Goal: Task Accomplishment & Management: Manage account settings

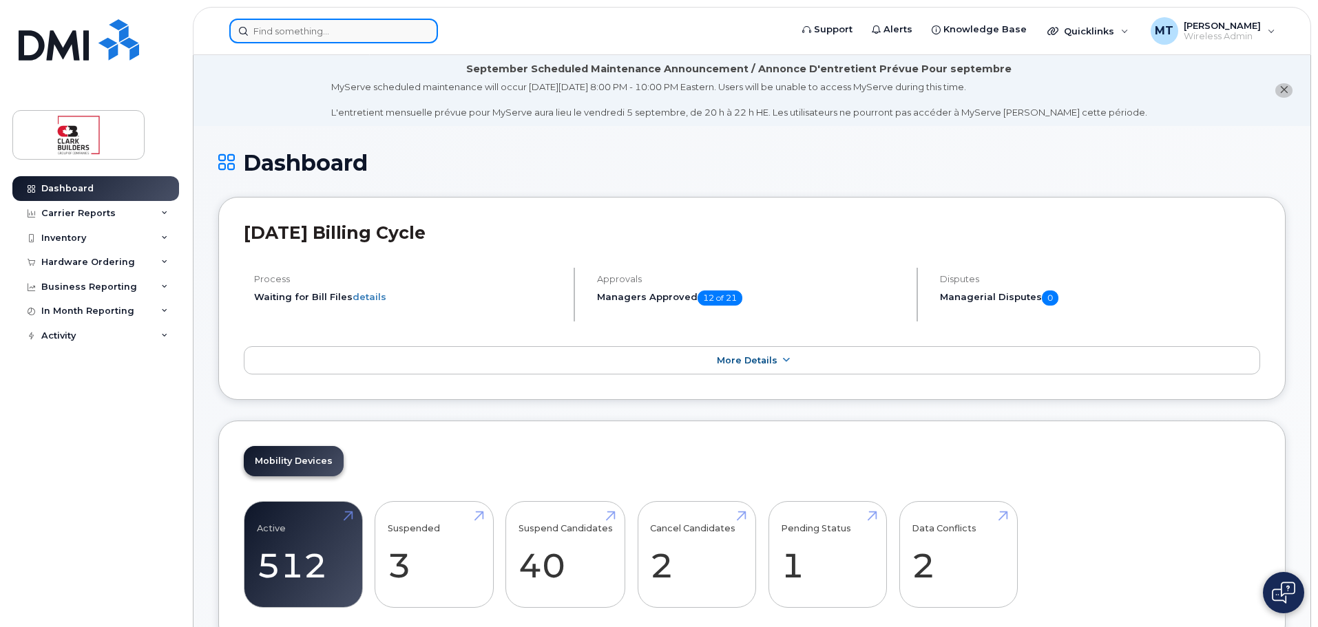
click at [408, 30] on input at bounding box center [333, 31] width 209 height 25
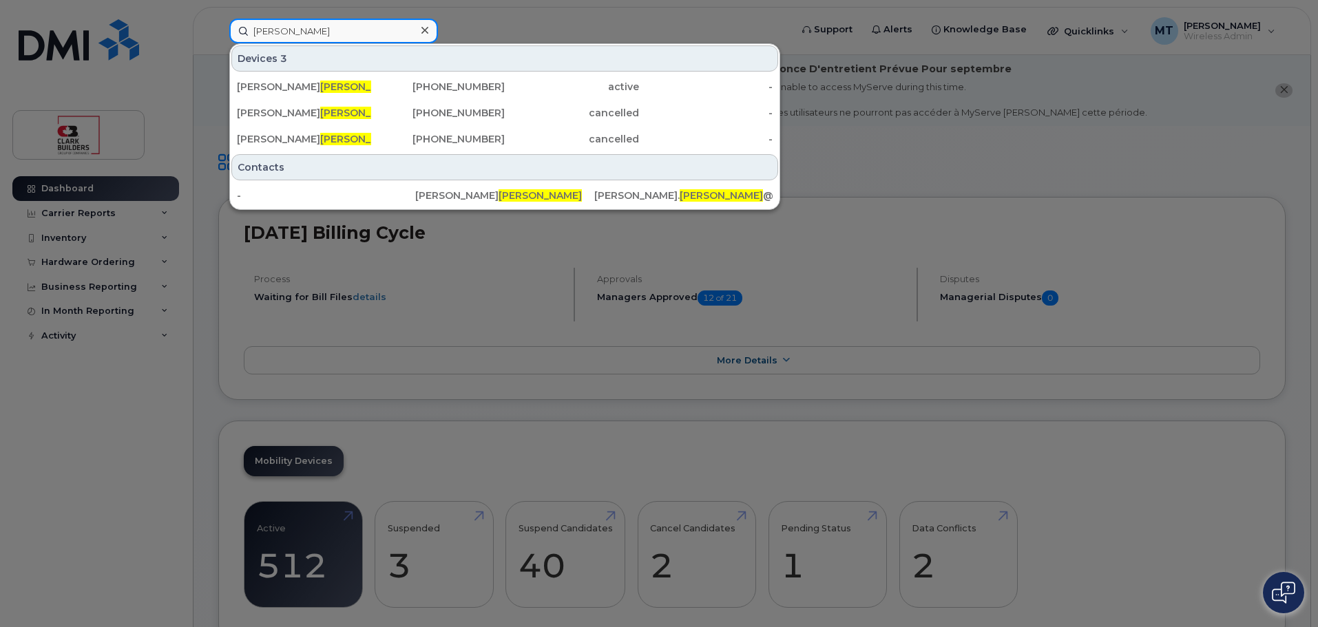
drag, startPoint x: 299, startPoint y: 30, endPoint x: 195, endPoint y: 23, distance: 104.2
click at [218, 23] on div "[PERSON_NAME] Devices 3 [PERSON_NAME] [PHONE_NUMBER] active - [PERSON_NAME] [PH…" at bounding box center [505, 31] width 574 height 25
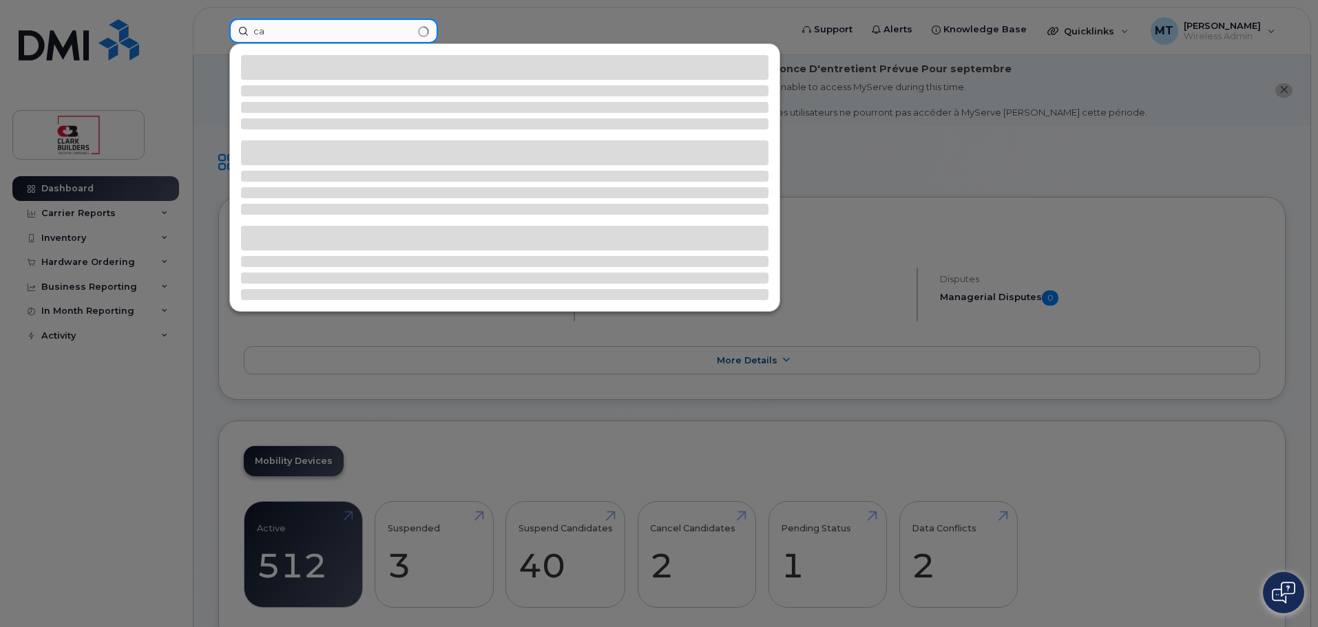
type input "c"
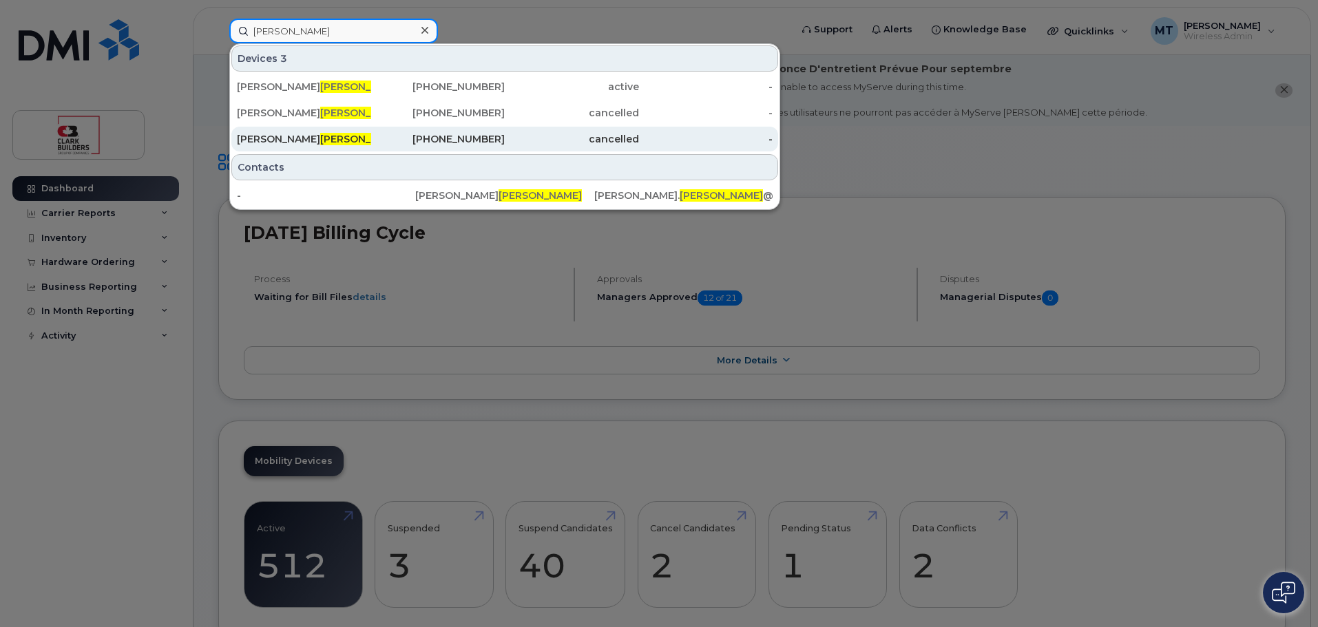
type input "smith"
click at [310, 142] on div "Charlie Smith" at bounding box center [304, 139] width 134 height 14
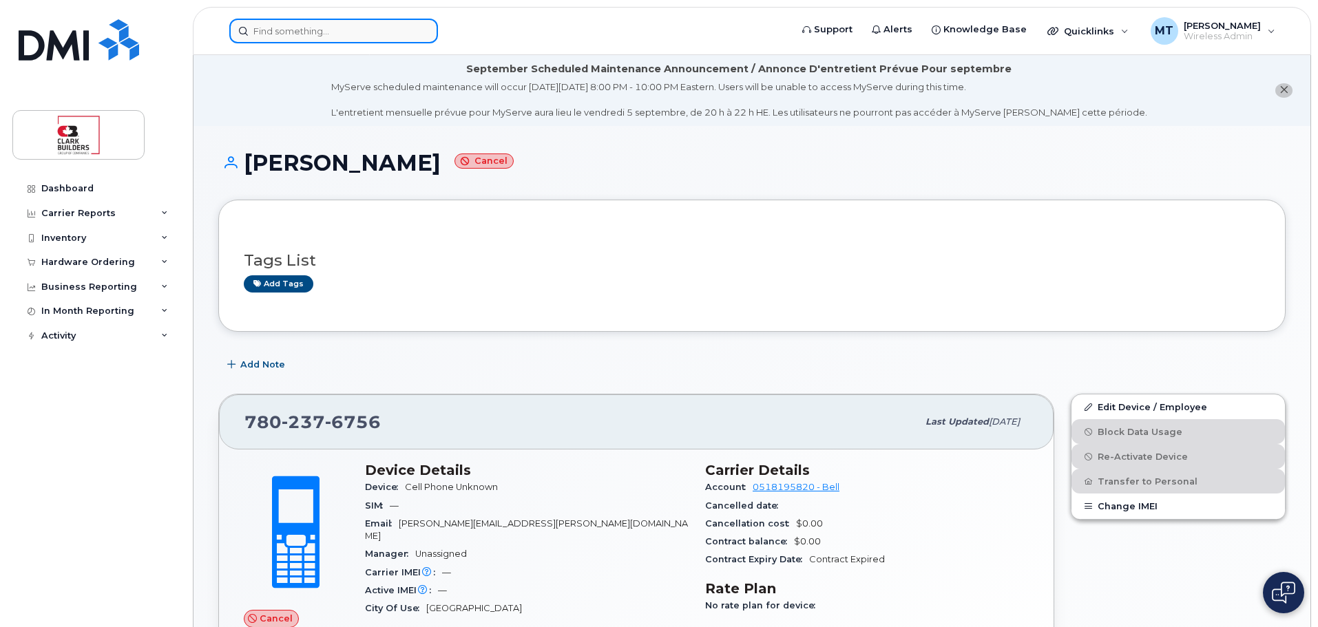
click at [286, 25] on input at bounding box center [333, 31] width 209 height 25
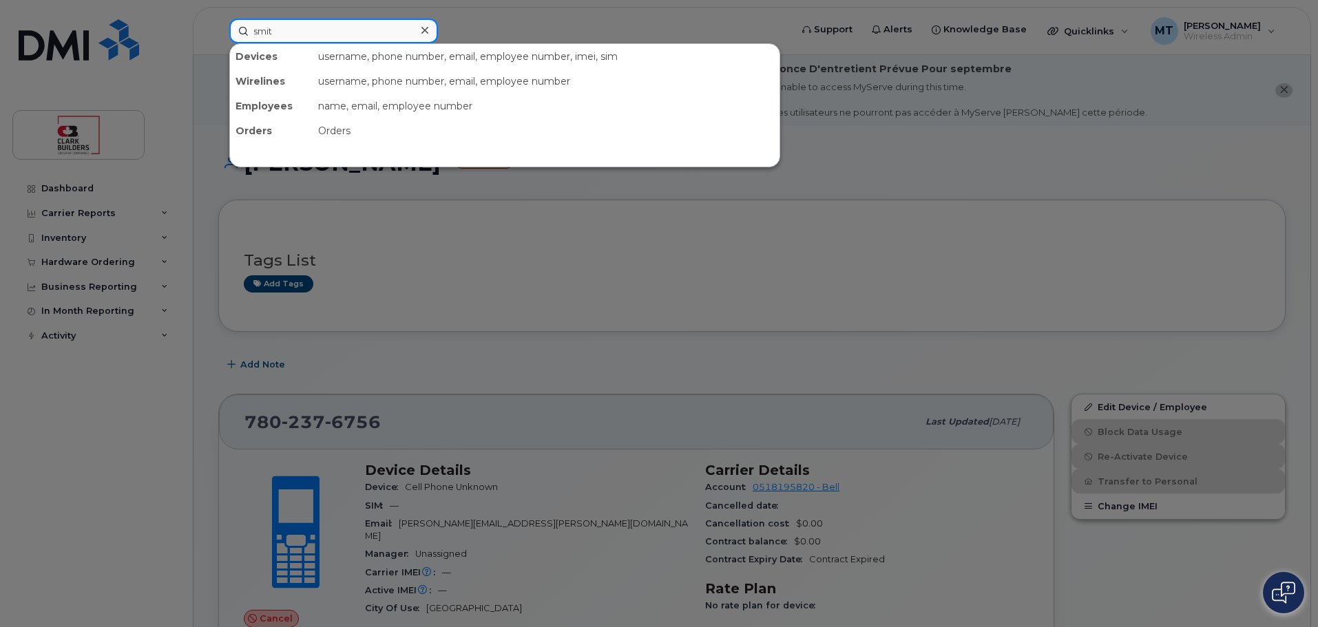
type input "[PERSON_NAME]"
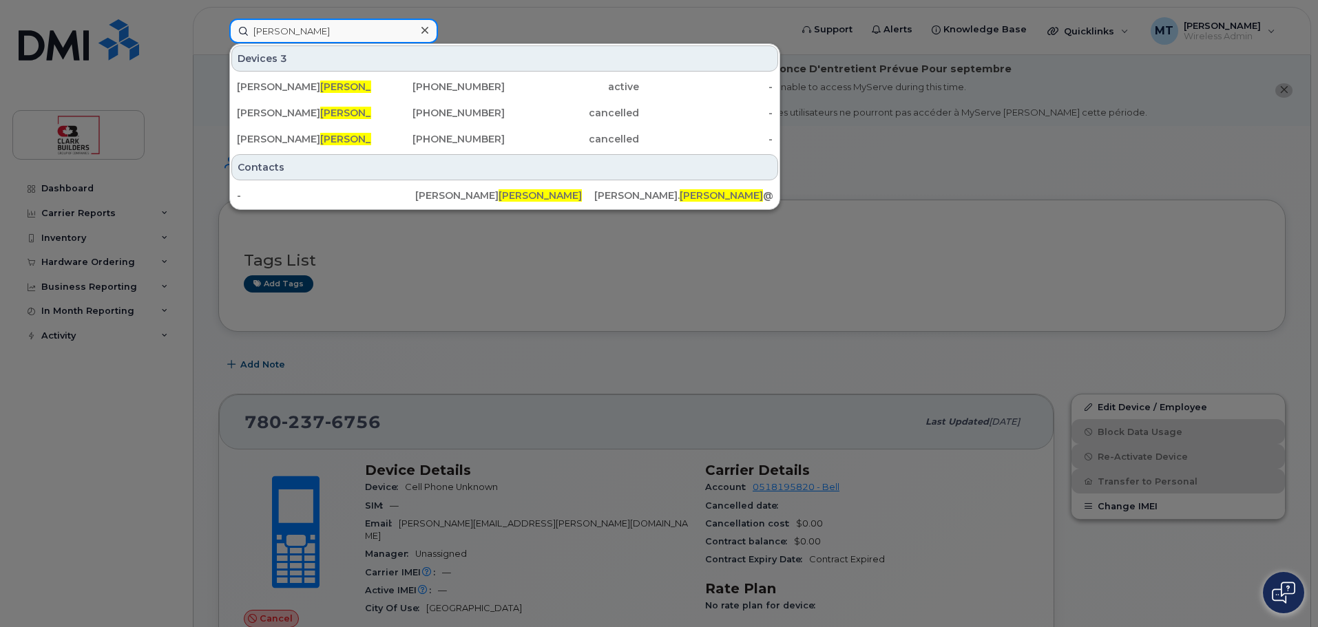
drag, startPoint x: 286, startPoint y: 25, endPoint x: 223, endPoint y: 24, distance: 63.3
click at [222, 26] on div "smith Devices 3 Joel Smith 403-585-9019 active - Donna Smith 780-952-1745 cance…" at bounding box center [505, 31] width 574 height 25
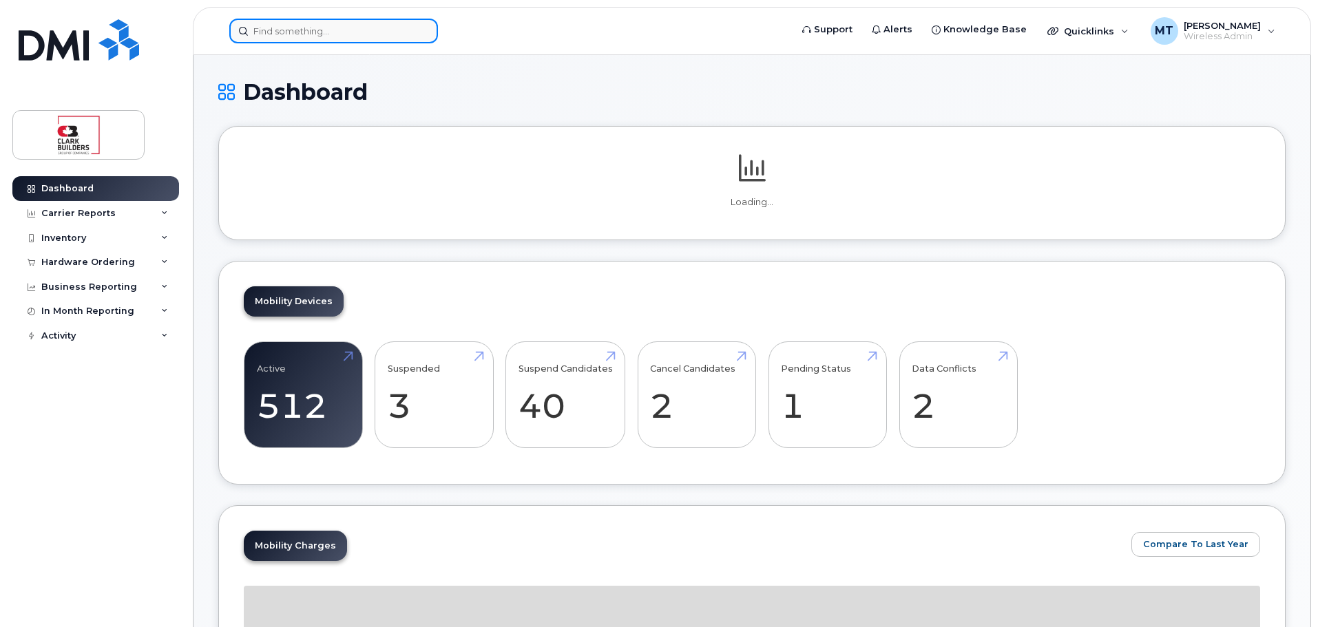
drag, startPoint x: 0, startPoint y: 0, endPoint x: 368, endPoint y: 26, distance: 369.2
click at [370, 19] on input at bounding box center [333, 31] width 209 height 25
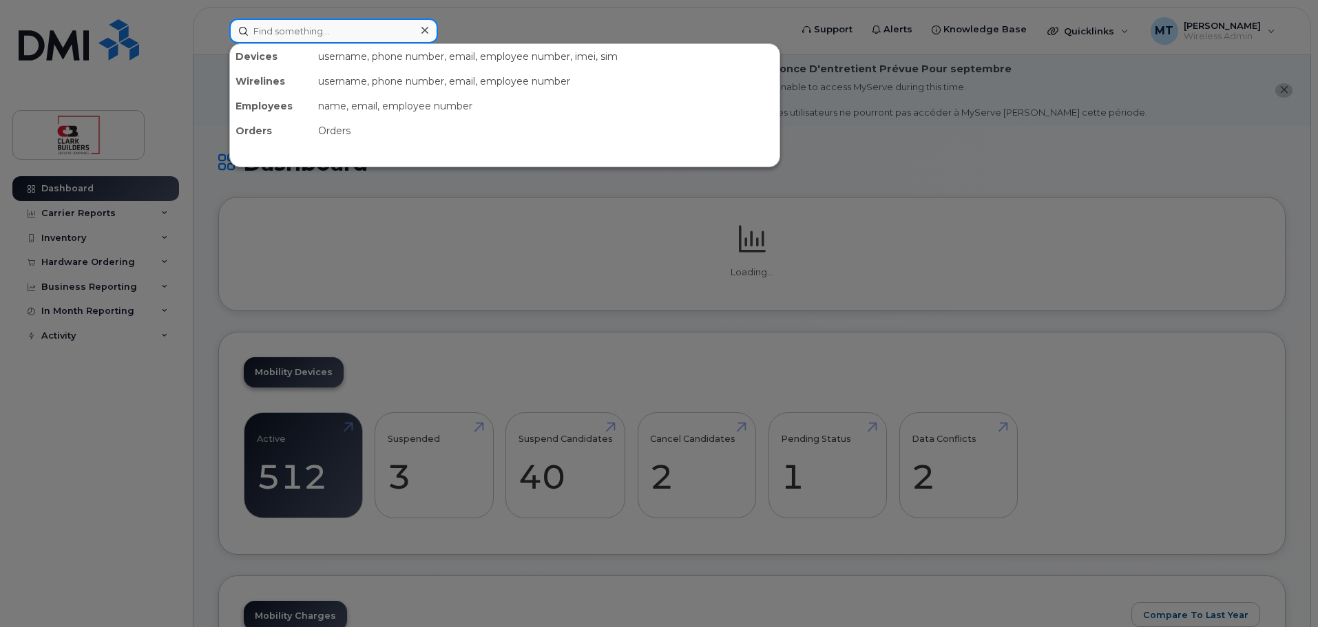
paste input "780.504.7781"
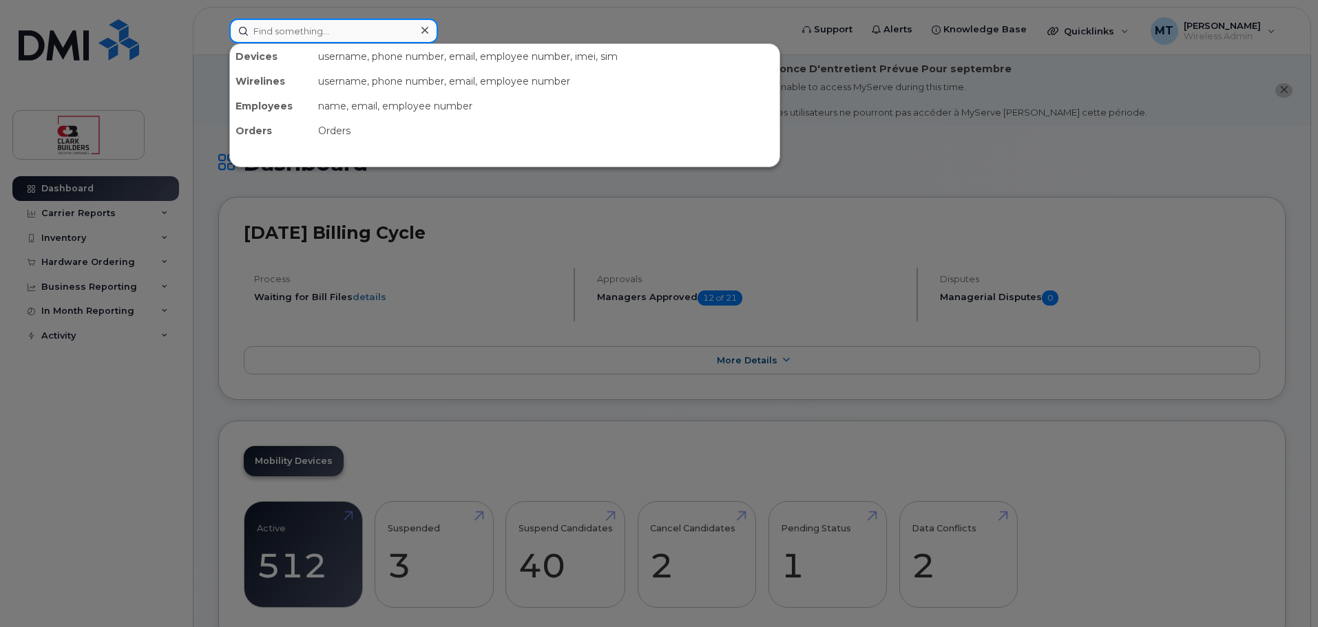
type input "780.504.7781"
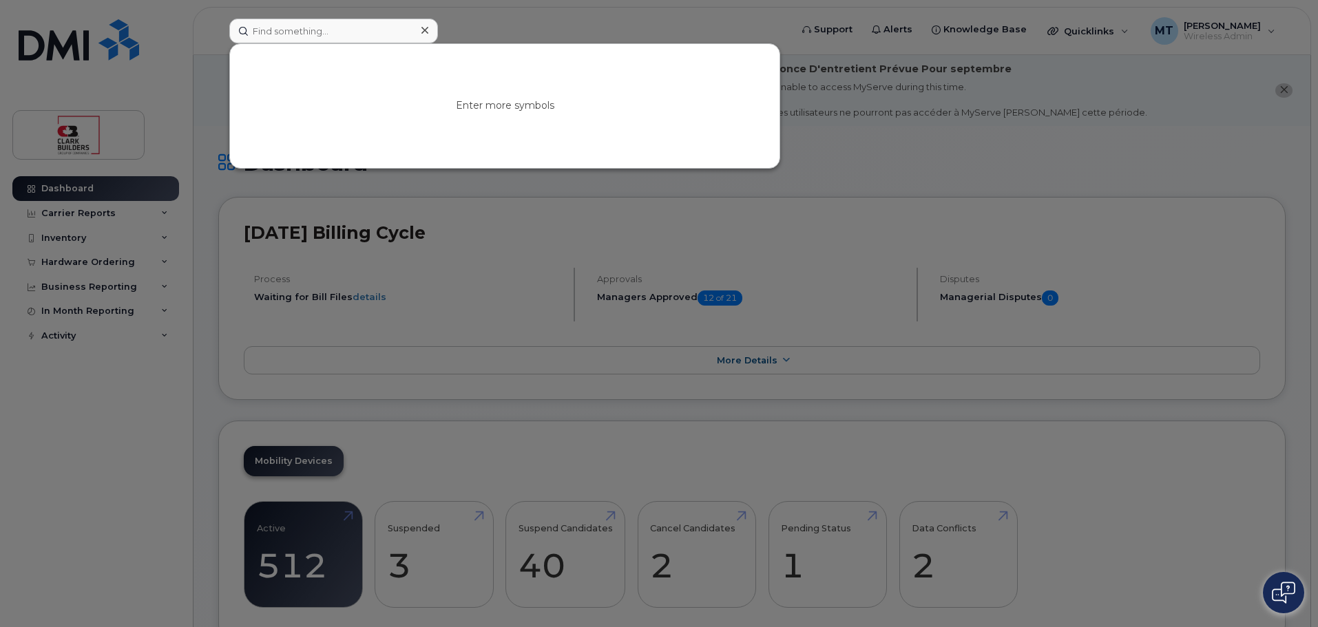
click at [208, 98] on div at bounding box center [659, 313] width 1318 height 627
click at [405, 39] on input at bounding box center [333, 31] width 209 height 25
paste input "780.504.7781"
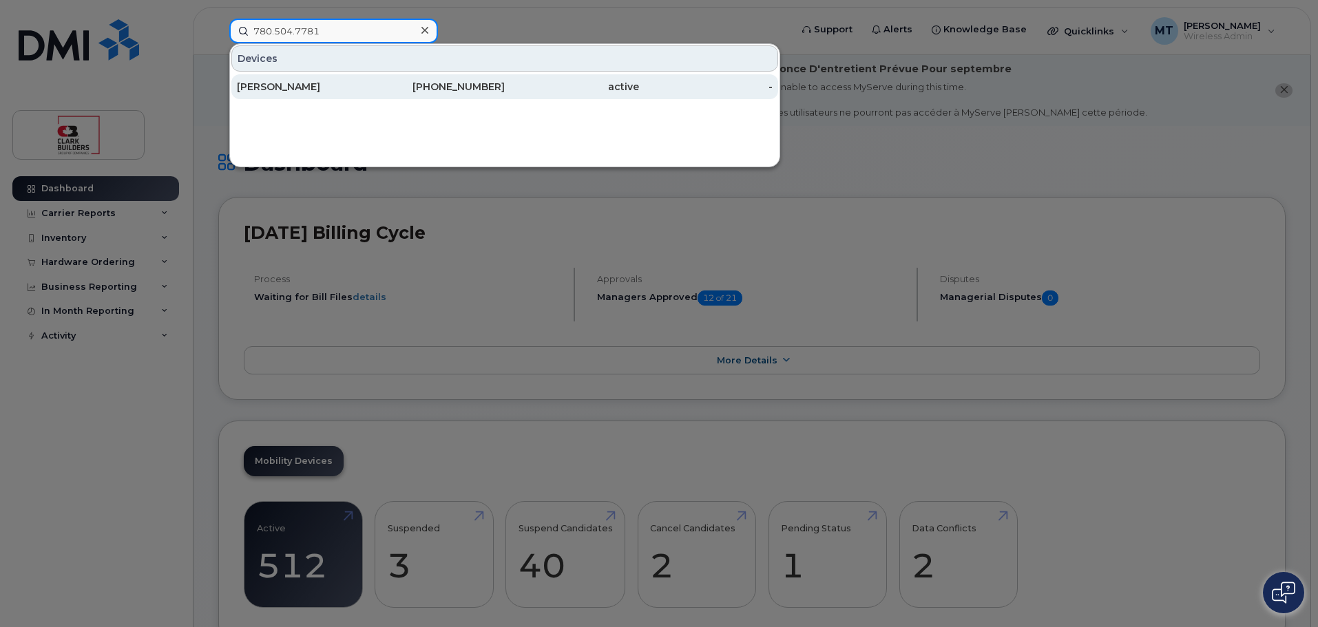
type input "780.504.7781"
click at [377, 83] on div "[PHONE_NUMBER]" at bounding box center [438, 87] width 134 height 14
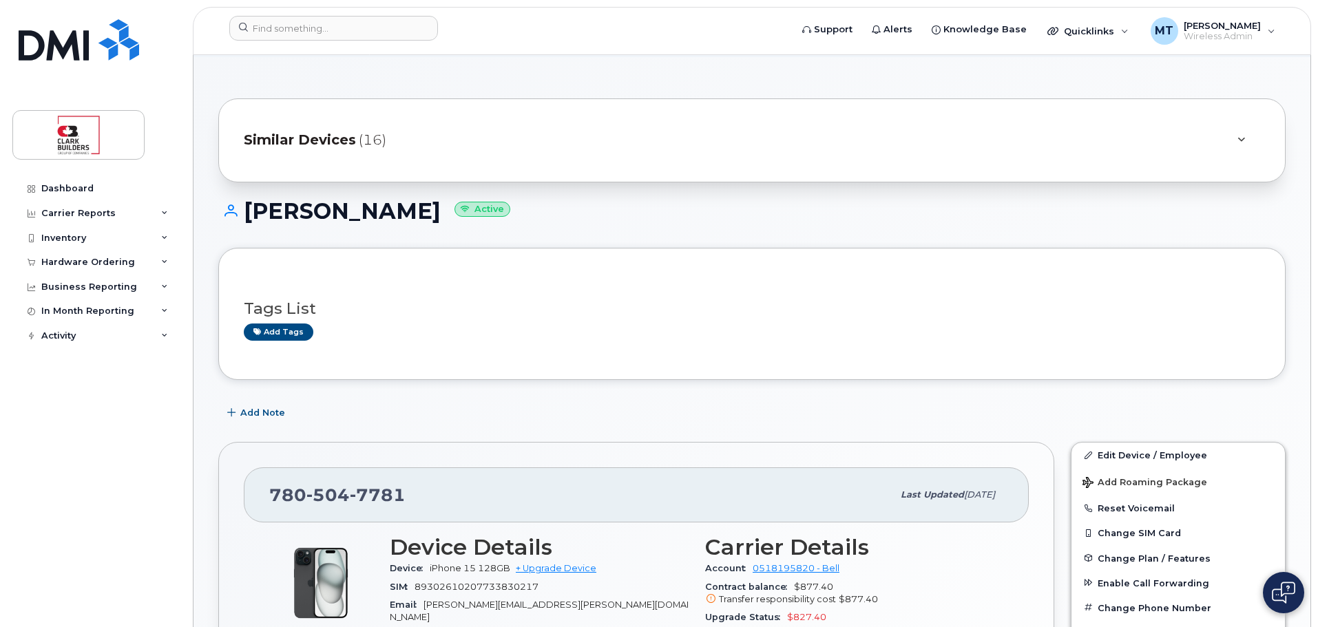
scroll to position [207, 0]
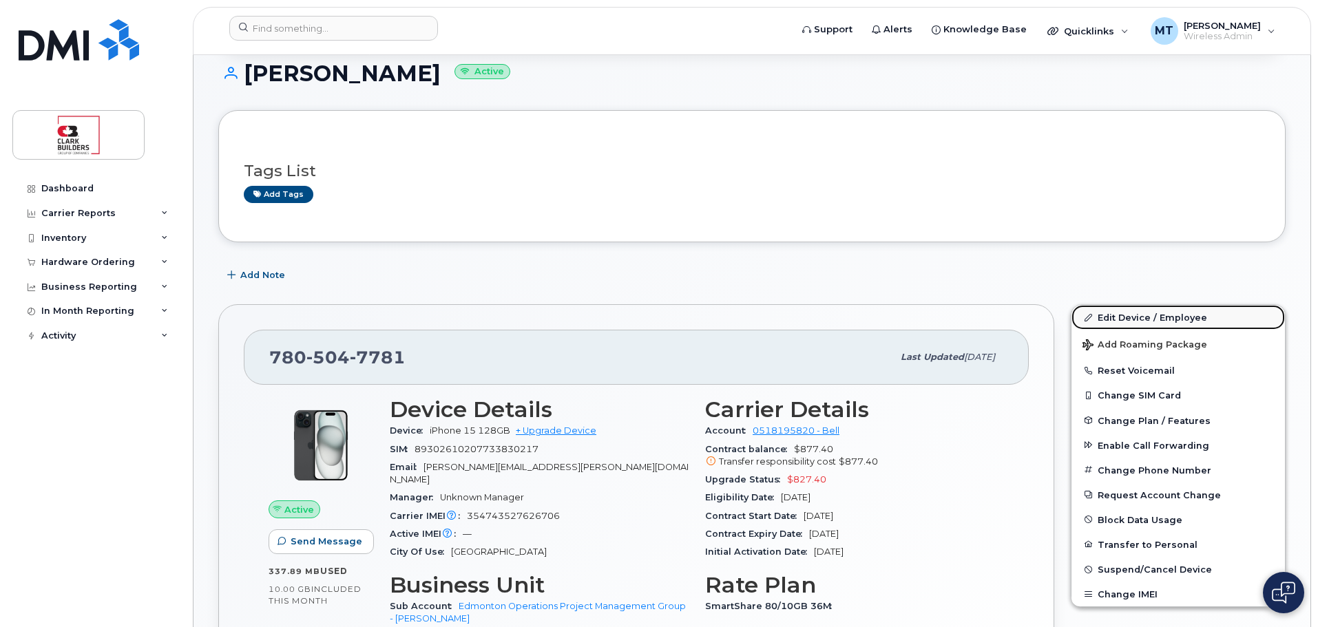
click at [1134, 321] on link "Edit Device / Employee" at bounding box center [1177, 317] width 213 height 25
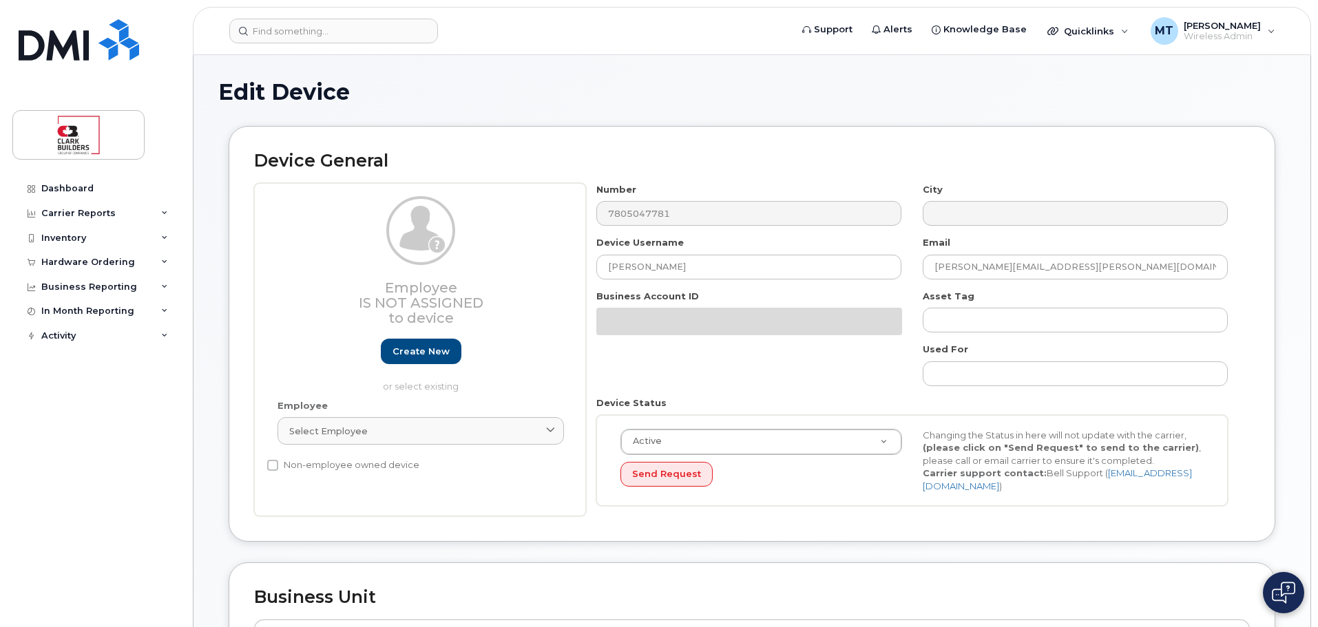
select select "4110759"
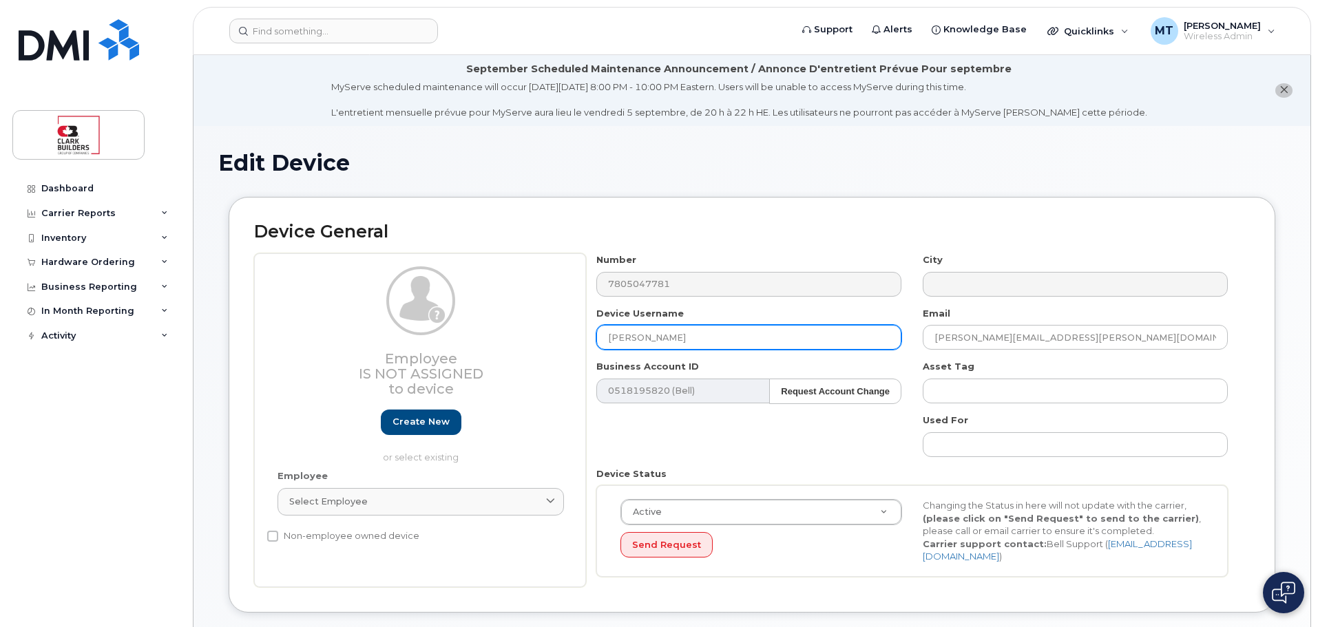
drag, startPoint x: 694, startPoint y: 335, endPoint x: 465, endPoint y: 337, distance: 229.2
click at [465, 337] on div "Employee Is not assigned to device Create new or select existing Employee Selec…" at bounding box center [751, 420] width 995 height 334
type input "Cami"
